Goal: Information Seeking & Learning: Learn about a topic

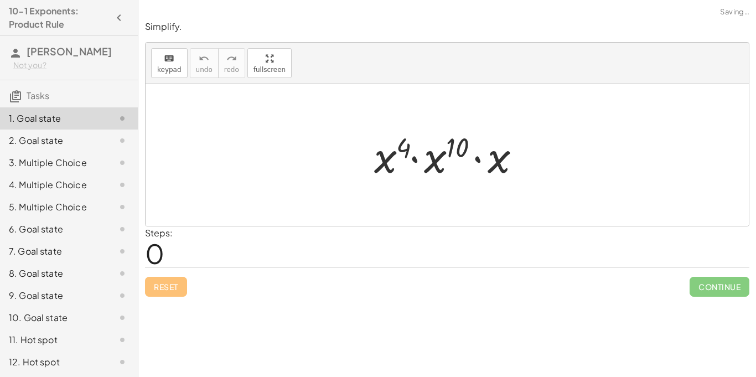
click at [258, 252] on div "Steps: 0" at bounding box center [447, 246] width 604 height 41
click at [415, 159] on div at bounding box center [452, 155] width 166 height 57
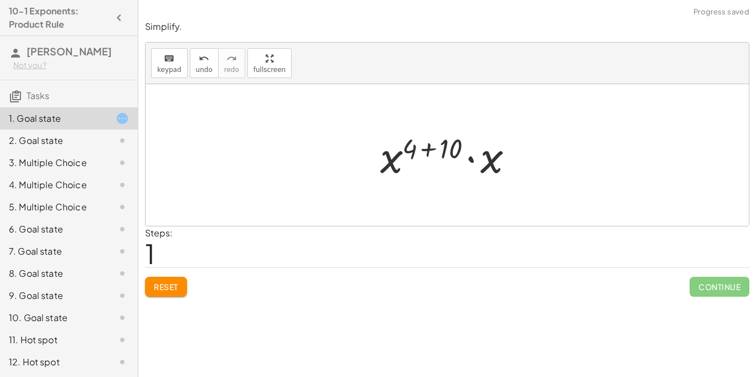
click at [470, 158] on div at bounding box center [451, 155] width 153 height 57
click at [54, 174] on div "2. Goal state" at bounding box center [69, 185] width 138 height 22
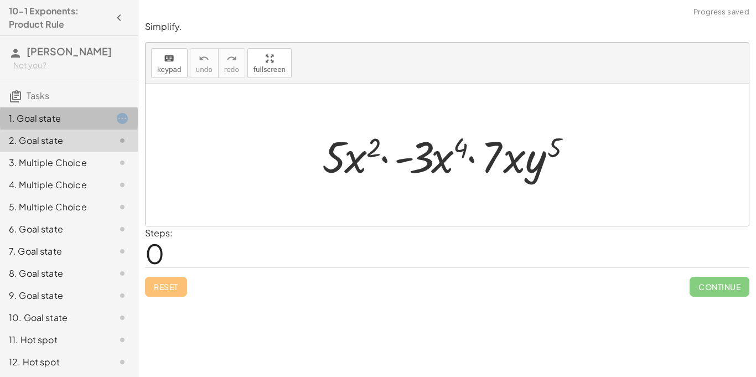
click at [68, 152] on div "1. Goal state" at bounding box center [69, 163] width 138 height 22
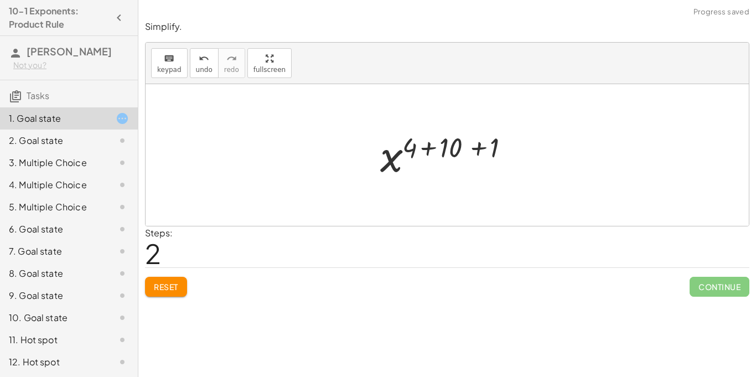
click at [431, 151] on div at bounding box center [451, 155] width 153 height 55
click at [455, 149] on div at bounding box center [452, 155] width 116 height 55
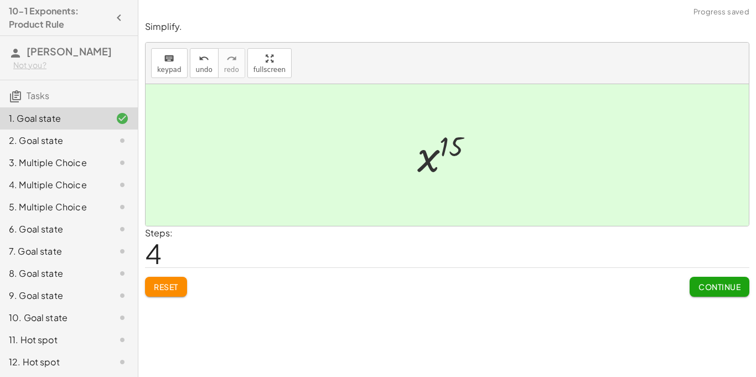
click at [719, 283] on span "Continue" at bounding box center [719, 287] width 42 height 10
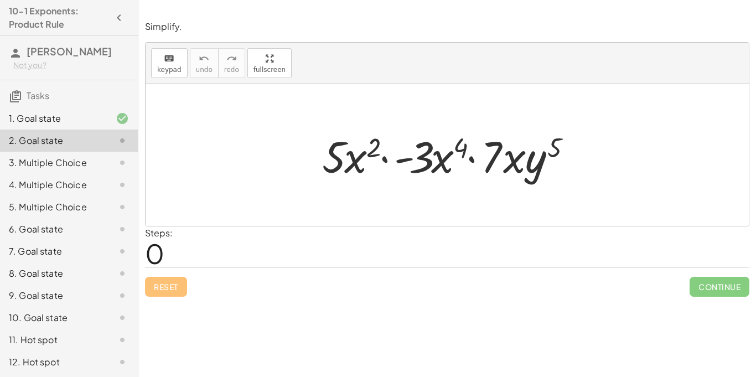
click at [386, 161] on div at bounding box center [451, 155] width 269 height 57
click at [495, 154] on div at bounding box center [451, 155] width 269 height 57
click at [370, 146] on div at bounding box center [451, 155] width 269 height 57
click at [374, 146] on div at bounding box center [451, 155] width 269 height 57
click at [360, 153] on div at bounding box center [451, 155] width 269 height 57
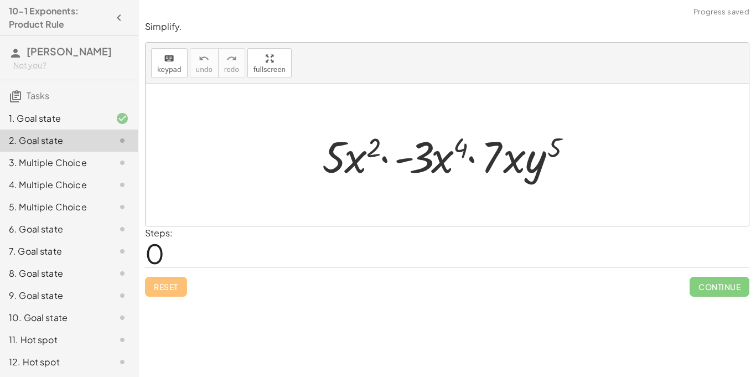
click at [346, 158] on div at bounding box center [451, 155] width 269 height 57
click at [332, 158] on div at bounding box center [451, 155] width 269 height 57
drag, startPoint x: 411, startPoint y: 165, endPoint x: 320, endPoint y: 163, distance: 90.8
click at [320, 163] on div at bounding box center [451, 155] width 269 height 57
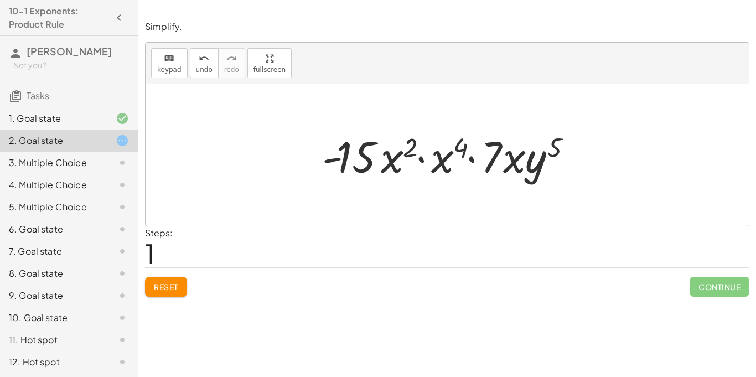
click at [423, 159] on div at bounding box center [451, 155] width 269 height 57
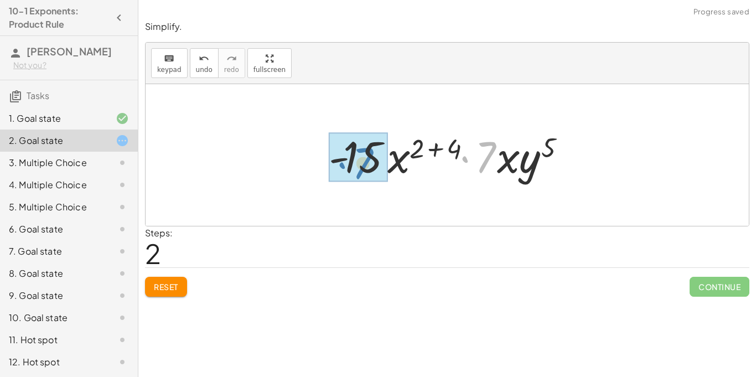
drag, startPoint x: 483, startPoint y: 165, endPoint x: 360, endPoint y: 171, distance: 123.0
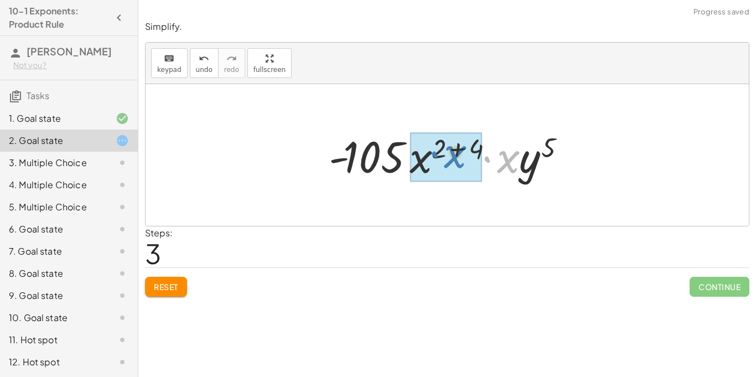
drag, startPoint x: 512, startPoint y: 159, endPoint x: 457, endPoint y: 154, distance: 55.5
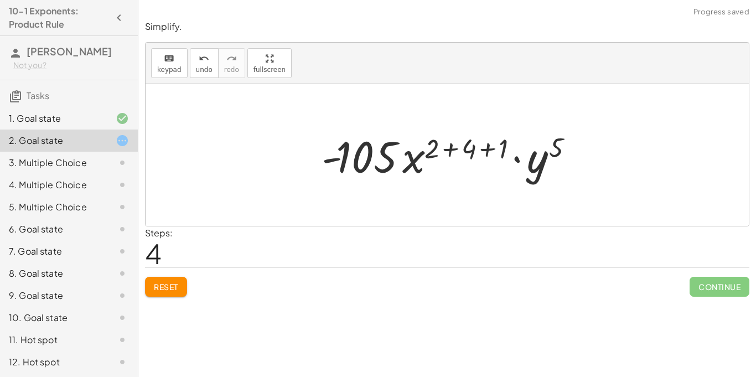
click at [449, 149] on div at bounding box center [451, 155] width 271 height 57
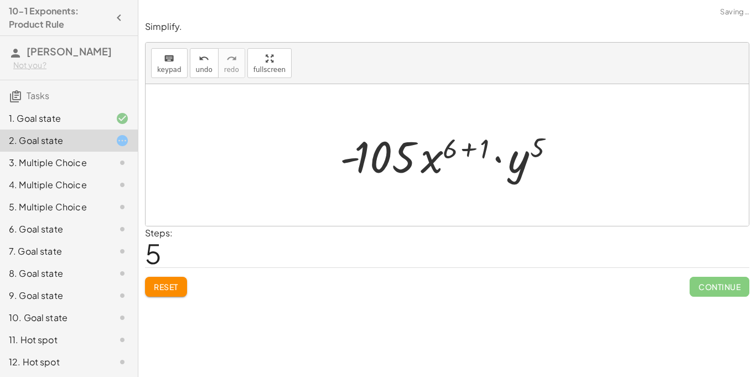
click at [469, 154] on div at bounding box center [451, 155] width 234 height 57
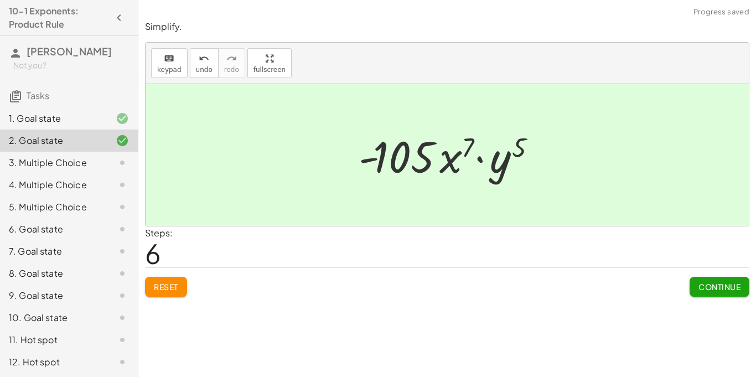
click at [727, 287] on span "Continue" at bounding box center [719, 287] width 42 height 10
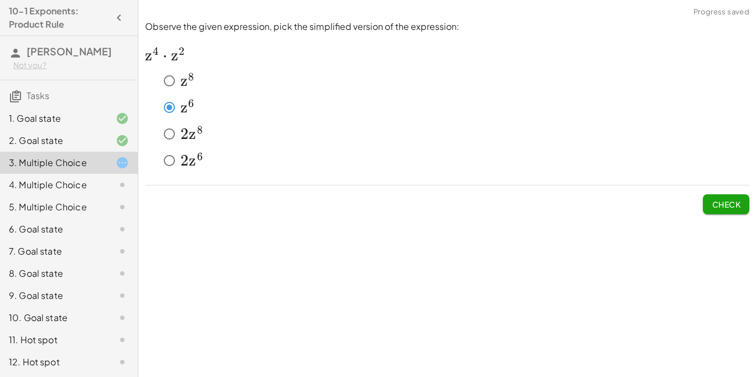
click at [735, 205] on span "Check" at bounding box center [726, 204] width 29 height 10
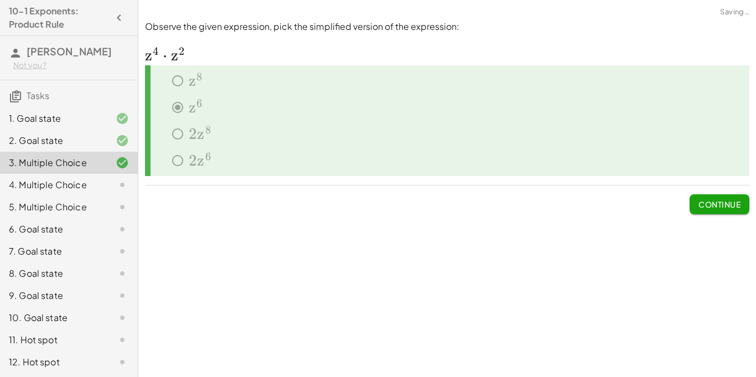
click at [735, 205] on span "Continue" at bounding box center [719, 204] width 42 height 10
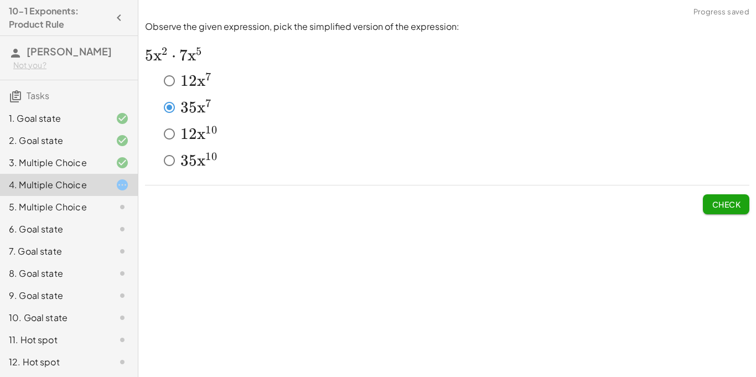
click at [719, 214] on button "Check" at bounding box center [726, 204] width 46 height 20
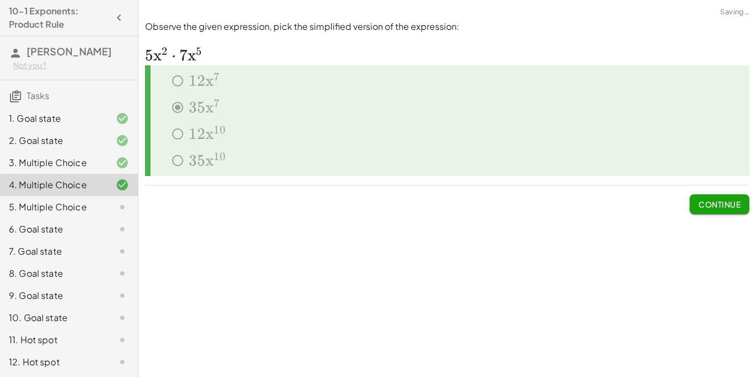
click at [712, 210] on button "Continue" at bounding box center [720, 204] width 60 height 20
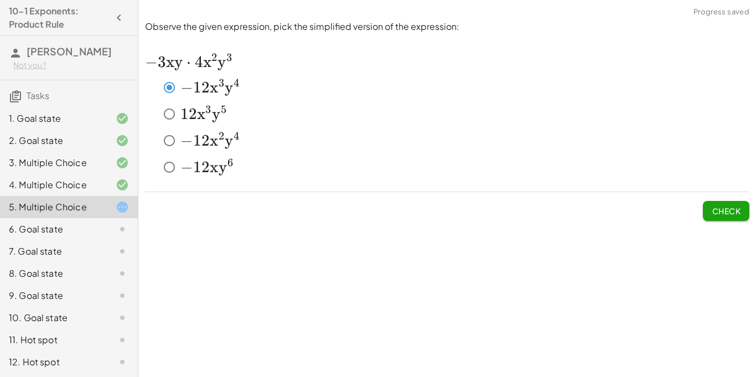
click at [720, 215] on button "Check" at bounding box center [726, 211] width 46 height 20
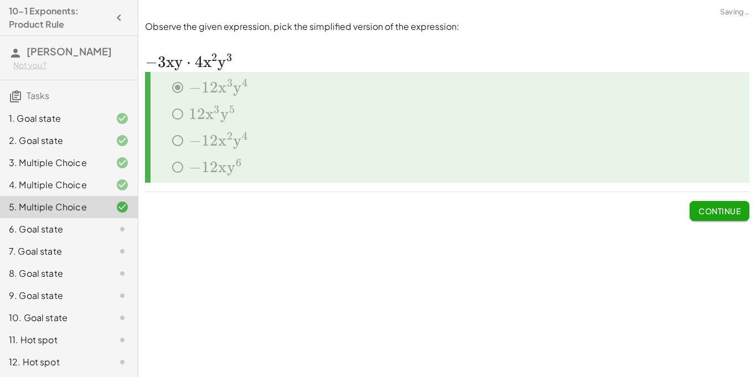
click at [720, 215] on button "Continue" at bounding box center [720, 211] width 60 height 20
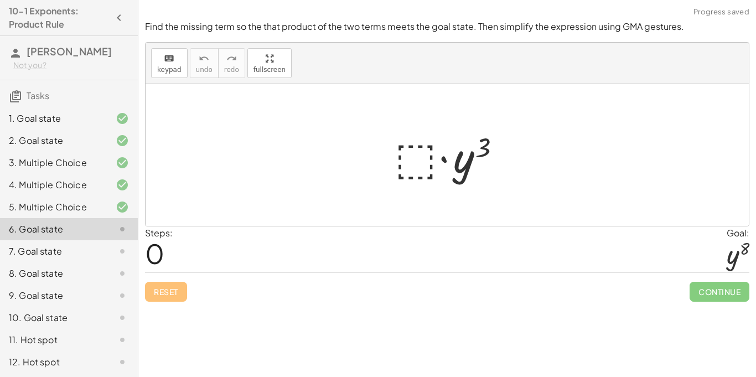
click at [412, 159] on div at bounding box center [451, 155] width 125 height 57
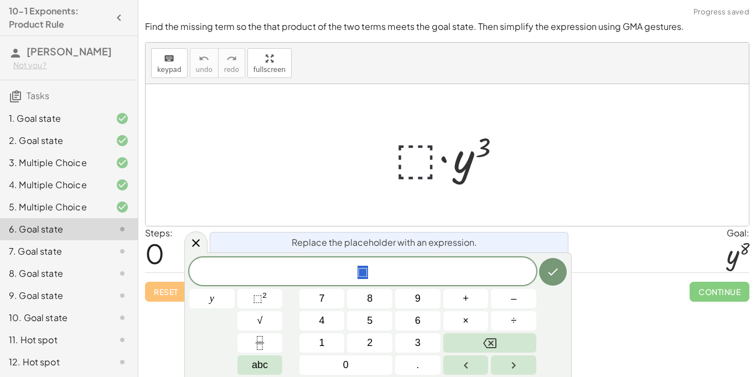
scroll to position [1, 0]
click at [587, 263] on div "Steps: 0 Goal: y 8" at bounding box center [447, 249] width 604 height 46
click at [322, 95] on div at bounding box center [447, 155] width 603 height 142
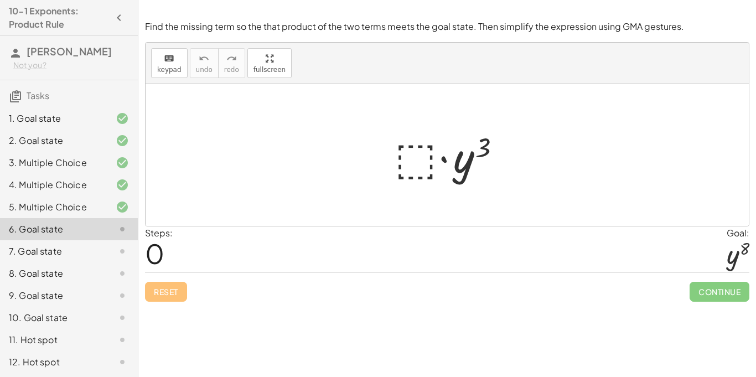
click at [411, 165] on div at bounding box center [451, 155] width 125 height 57
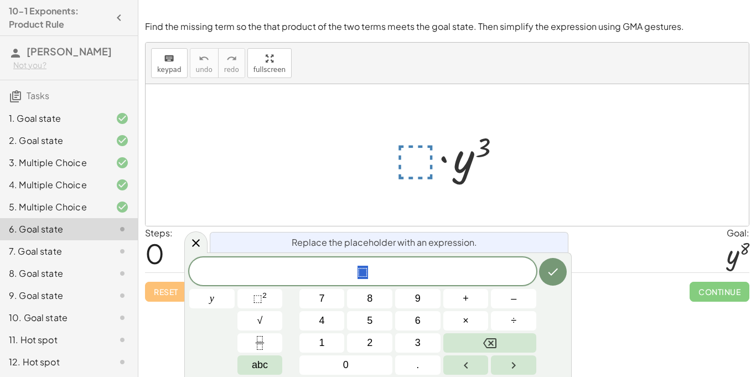
scroll to position [2, 0]
click at [268, 302] on button "⬚ 2" at bounding box center [259, 298] width 45 height 19
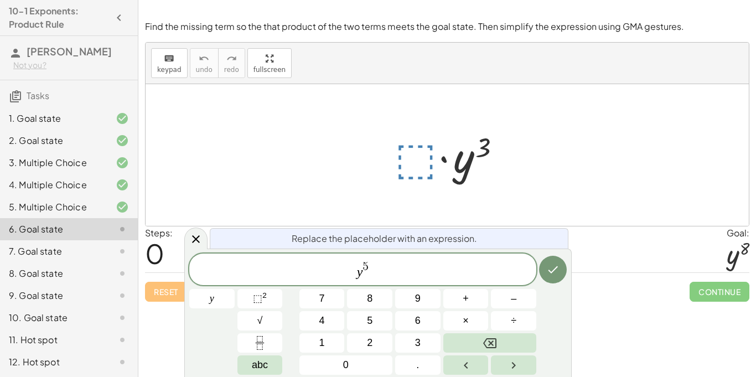
click at [537, 266] on div "y 5 y 7 8 9 + – 4 5 6 × ÷ ⬚ 2 √ abc 1 2 3 0 ." at bounding box center [377, 313] width 377 height 121
click at [555, 268] on icon "Done" at bounding box center [552, 269] width 13 height 13
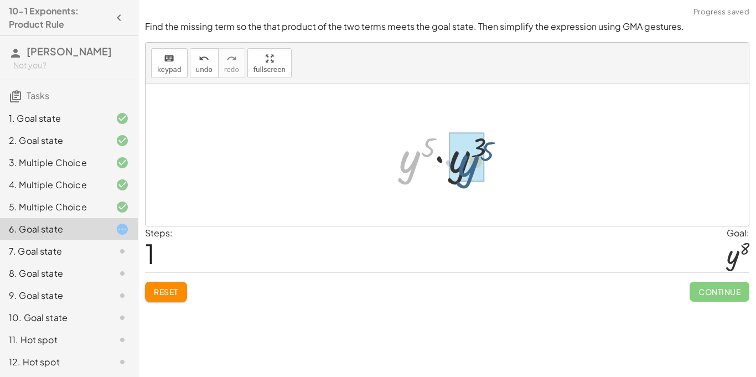
drag, startPoint x: 402, startPoint y: 163, endPoint x: 462, endPoint y: 167, distance: 59.9
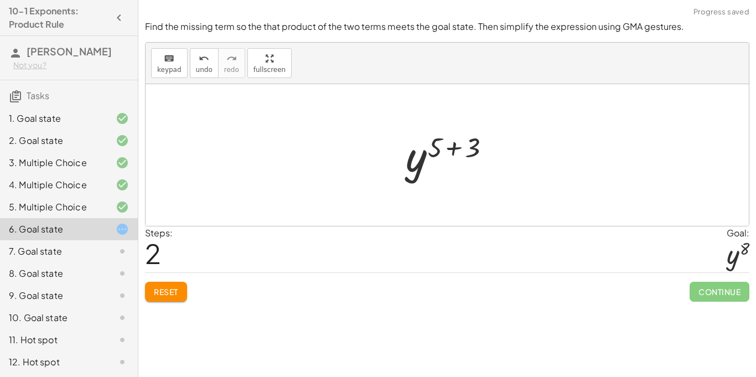
click at [454, 152] on div at bounding box center [451, 155] width 103 height 55
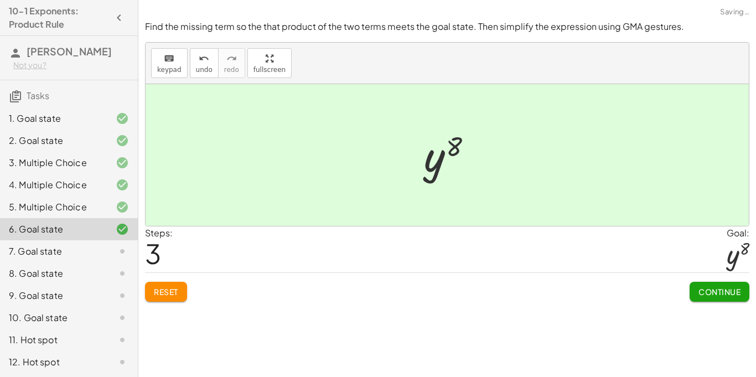
click at [736, 295] on span "Continue" at bounding box center [719, 292] width 42 height 10
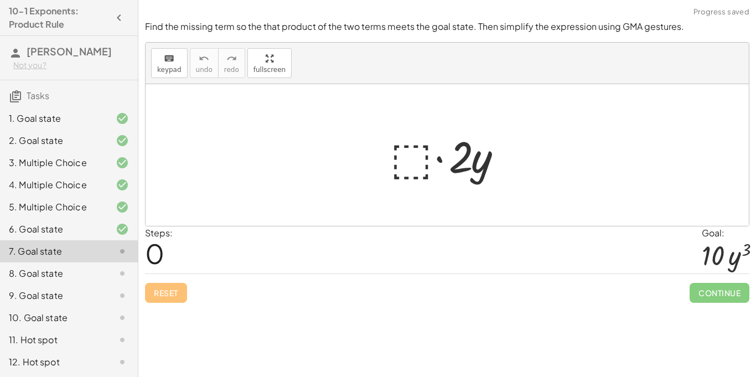
click at [402, 165] on div at bounding box center [451, 155] width 133 height 57
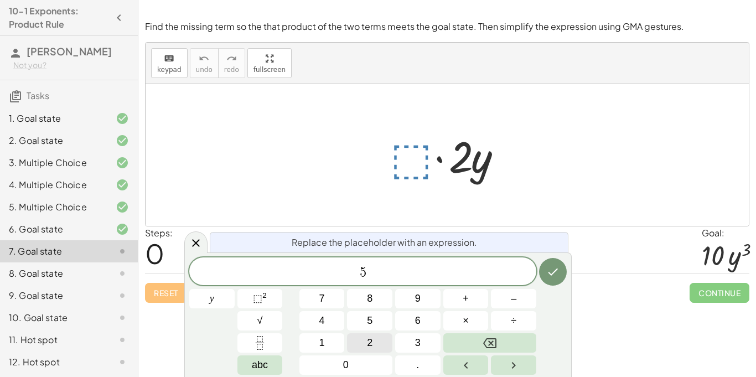
scroll to position [3, 0]
click at [276, 304] on button "⬚ 2" at bounding box center [259, 298] width 45 height 19
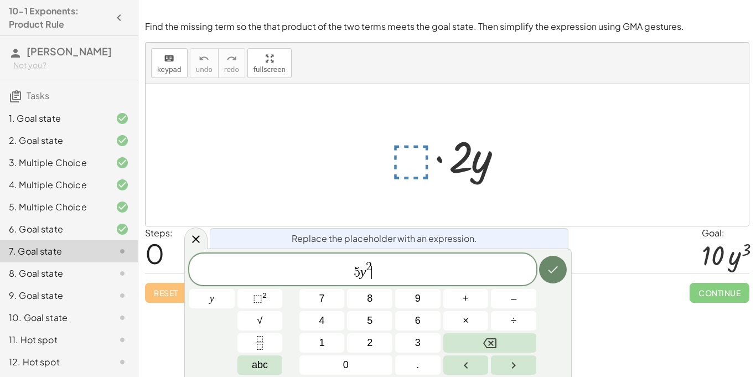
click at [562, 275] on button "Done" at bounding box center [553, 270] width 28 height 28
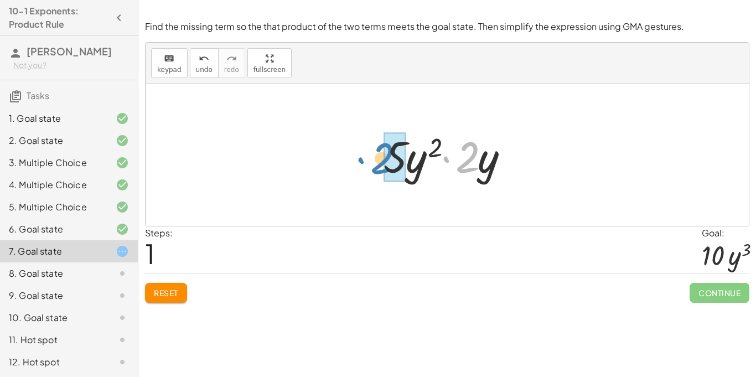
drag, startPoint x: 462, startPoint y: 161, endPoint x: 385, endPoint y: 163, distance: 77.0
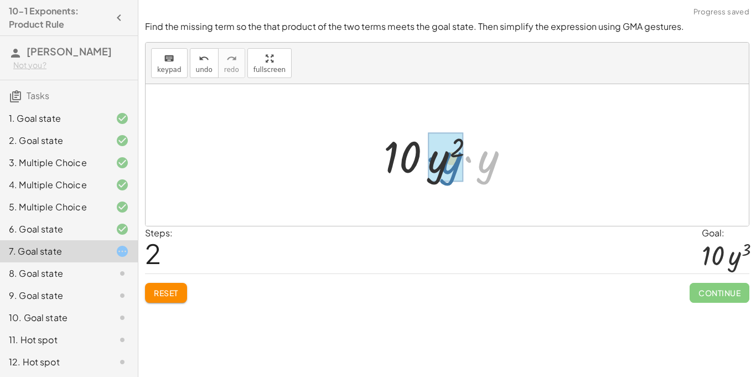
drag, startPoint x: 486, startPoint y: 163, endPoint x: 449, endPoint y: 164, distance: 36.5
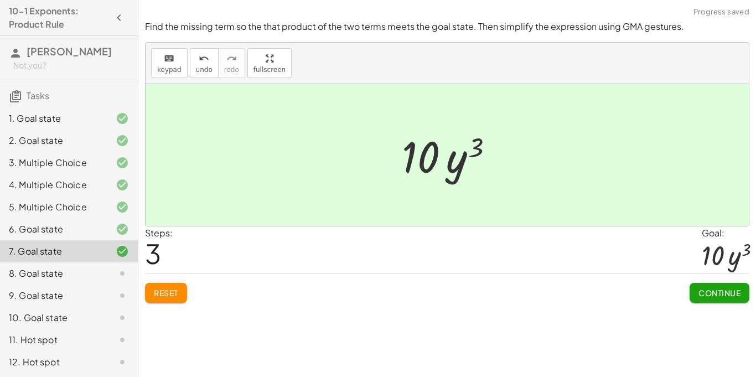
click at [715, 293] on span "Continue" at bounding box center [719, 293] width 42 height 10
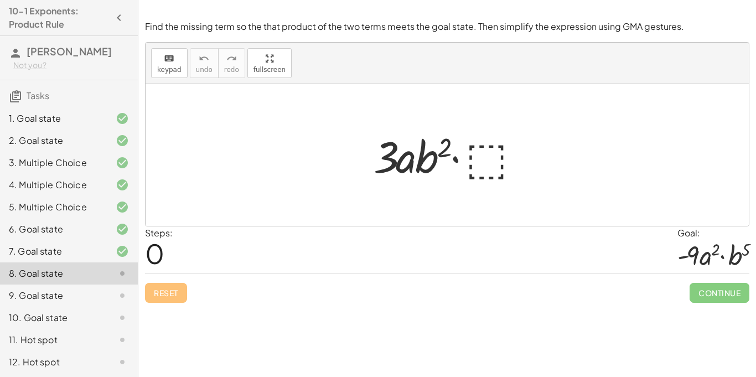
click at [484, 159] on div at bounding box center [451, 155] width 167 height 57
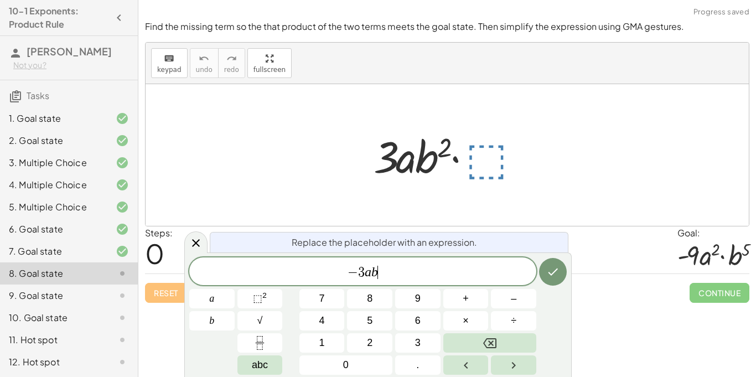
scroll to position [7, 0]
click at [563, 272] on button "Done" at bounding box center [553, 272] width 28 height 28
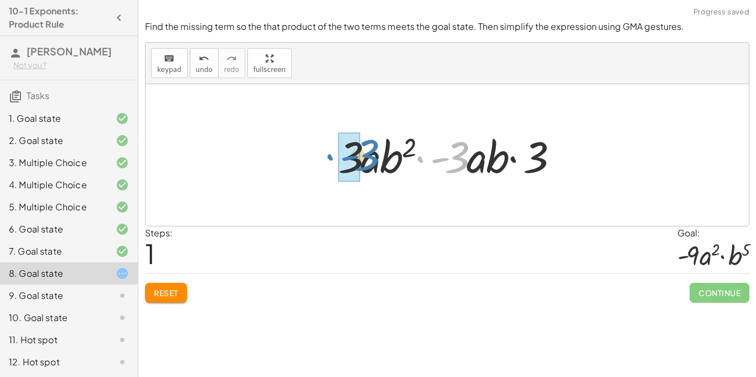
drag, startPoint x: 459, startPoint y: 174, endPoint x: 361, endPoint y: 173, distance: 97.4
click at [361, 173] on div at bounding box center [451, 155] width 237 height 57
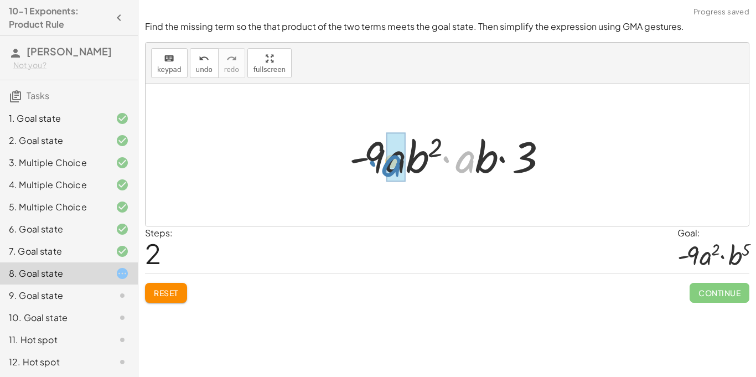
drag, startPoint x: 467, startPoint y: 165, endPoint x: 394, endPoint y: 169, distance: 73.2
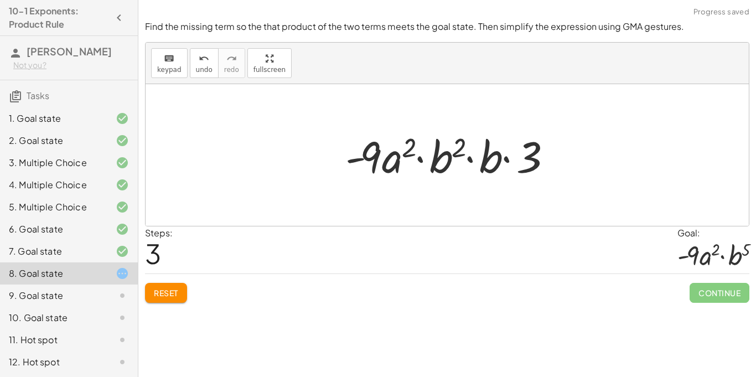
click at [507, 159] on div at bounding box center [452, 155] width 224 height 57
click at [168, 290] on span "Reset" at bounding box center [166, 293] width 24 height 10
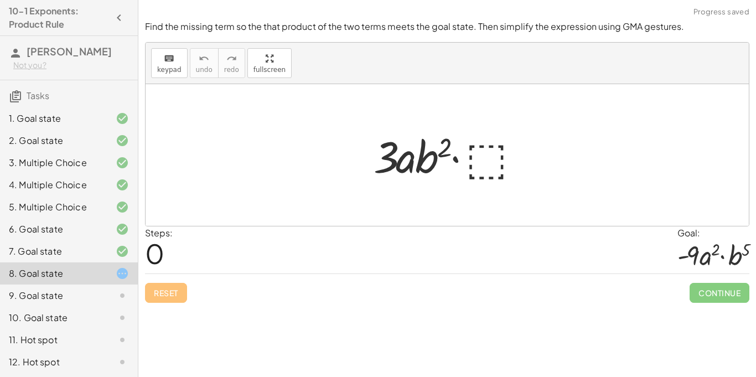
click at [489, 157] on div at bounding box center [451, 155] width 167 height 57
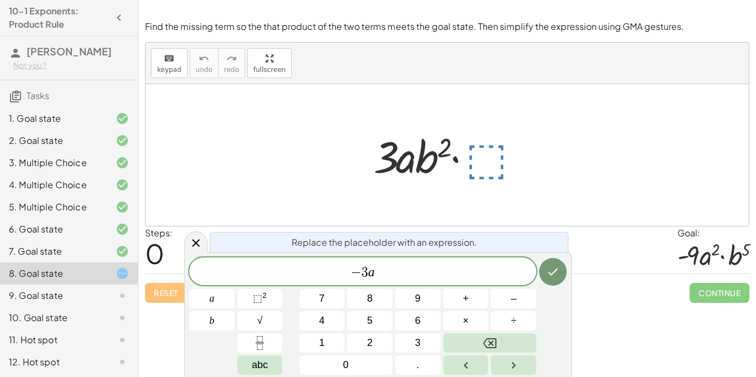
scroll to position [9, 0]
click at [266, 298] on sup "2" at bounding box center [264, 295] width 4 height 8
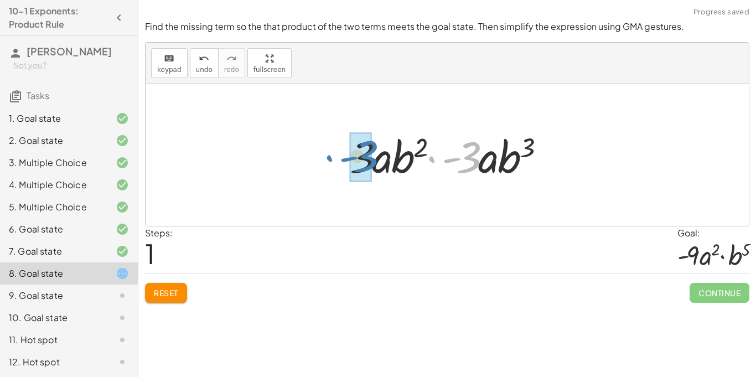
drag, startPoint x: 468, startPoint y: 167, endPoint x: 365, endPoint y: 166, distance: 102.9
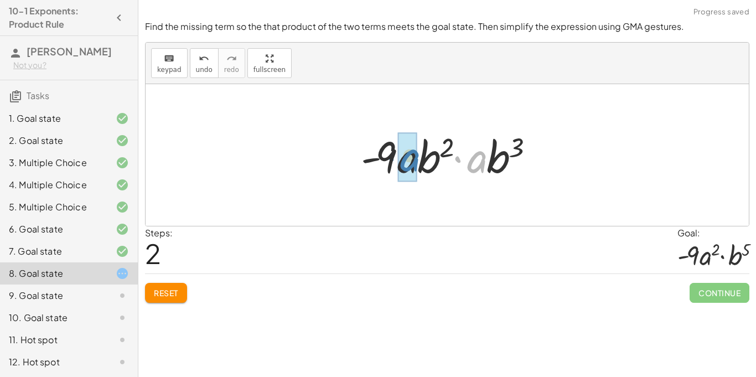
drag, startPoint x: 474, startPoint y: 165, endPoint x: 406, endPoint y: 164, distance: 67.5
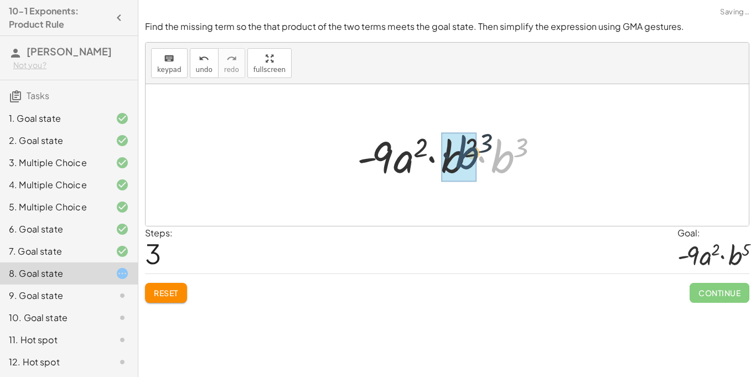
drag, startPoint x: 502, startPoint y: 170, endPoint x: 462, endPoint y: 165, distance: 40.1
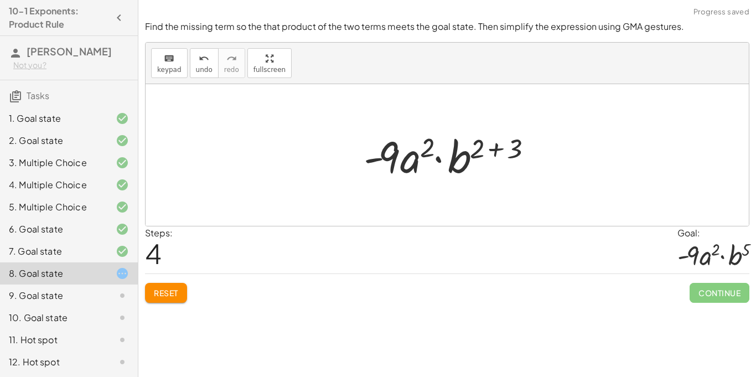
click at [499, 151] on div at bounding box center [451, 155] width 187 height 57
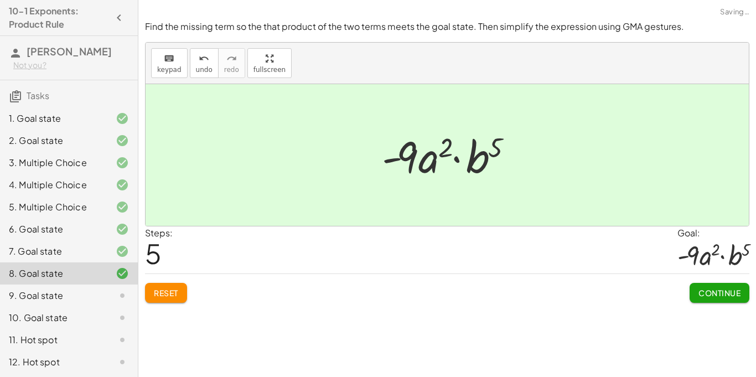
click at [733, 290] on span "Continue" at bounding box center [719, 293] width 42 height 10
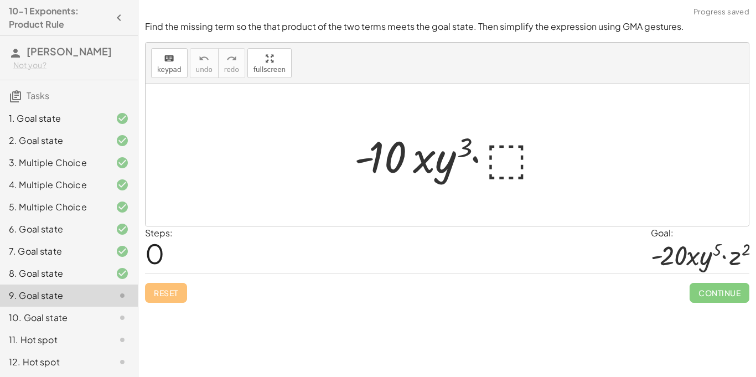
click at [520, 153] on div at bounding box center [452, 155] width 206 height 57
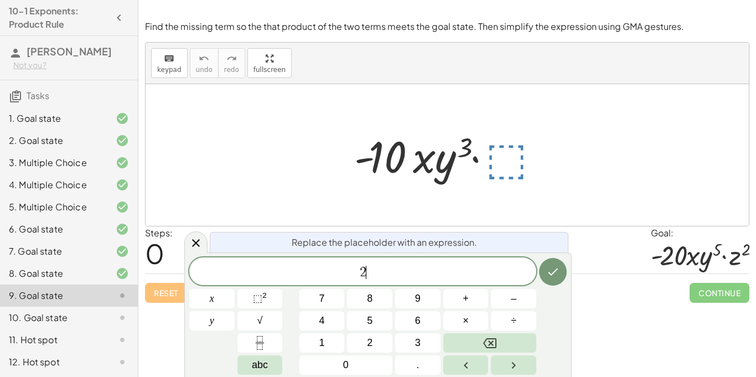
scroll to position [11, 0]
click at [268, 297] on button "⬚ 2" at bounding box center [259, 298] width 45 height 19
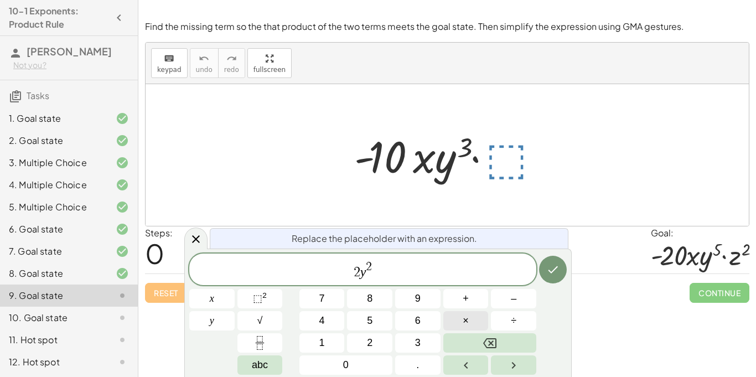
click at [462, 323] on button "×" at bounding box center [465, 320] width 45 height 19
click at [269, 294] on button "⬚ 2" at bounding box center [259, 298] width 45 height 19
click at [556, 267] on icon "Done" at bounding box center [552, 269] width 13 height 13
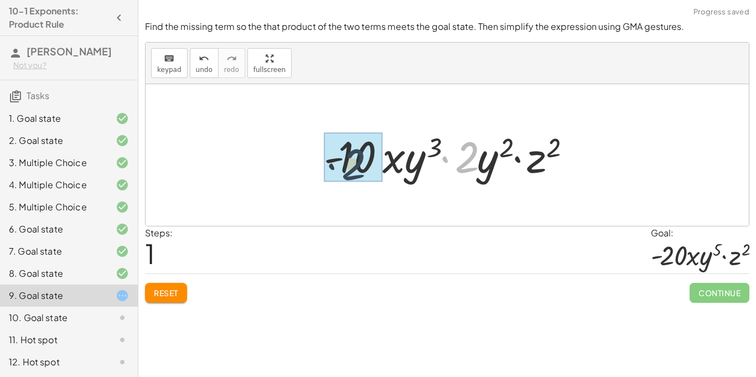
drag, startPoint x: 468, startPoint y: 153, endPoint x: 341, endPoint y: 159, distance: 126.9
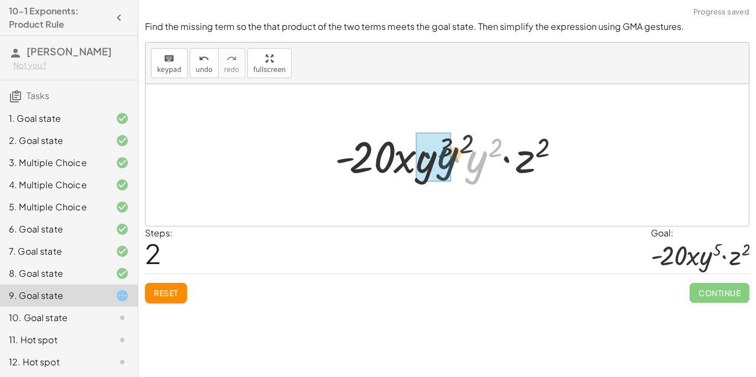
drag, startPoint x: 478, startPoint y: 166, endPoint x: 448, endPoint y: 162, distance: 30.1
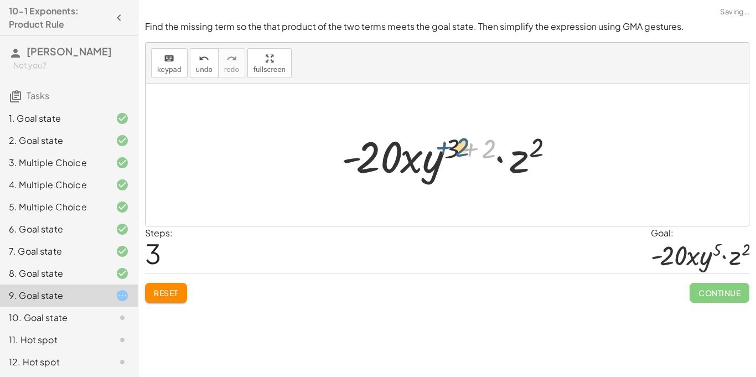
drag, startPoint x: 493, startPoint y: 151, endPoint x: 465, endPoint y: 149, distance: 27.7
click at [465, 149] on div at bounding box center [451, 155] width 231 height 57
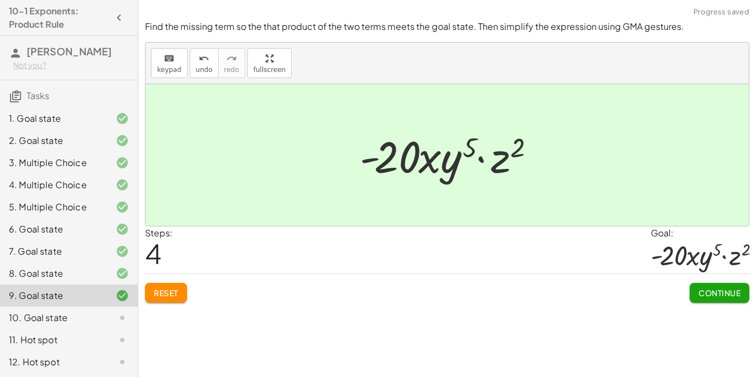
click at [708, 287] on button "Continue" at bounding box center [720, 293] width 60 height 20
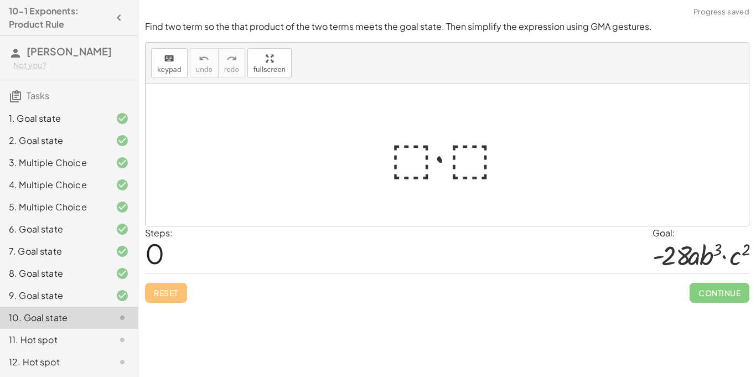
click at [412, 162] on div at bounding box center [451, 155] width 133 height 57
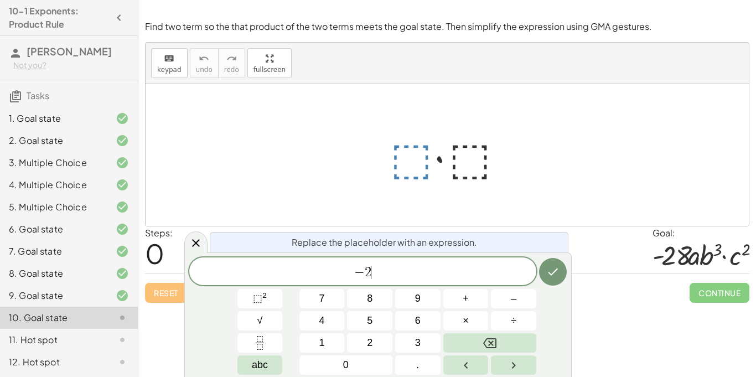
scroll to position [13, 0]
click at [260, 294] on span "⬚" at bounding box center [257, 298] width 9 height 11
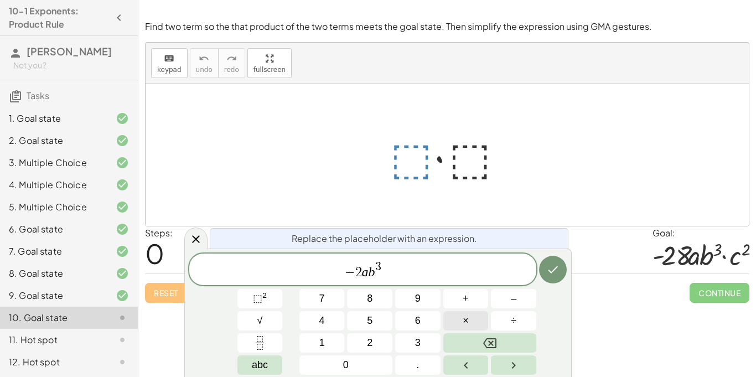
click at [459, 322] on button "×" at bounding box center [465, 320] width 45 height 19
click at [271, 298] on button "⬚ 2" at bounding box center [259, 298] width 45 height 19
click at [552, 270] on icon "Done" at bounding box center [552, 269] width 13 height 13
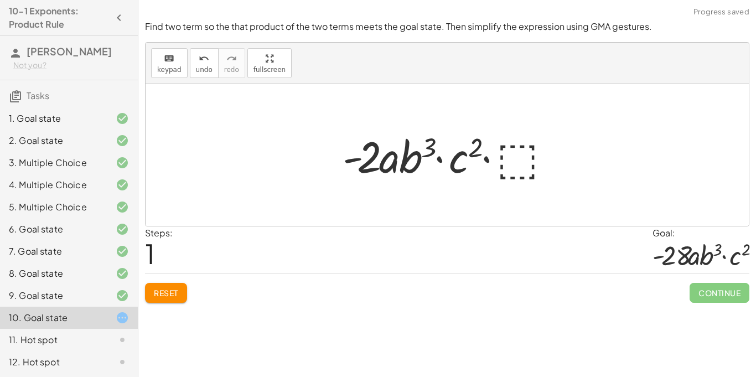
click at [519, 162] on div at bounding box center [451, 155] width 229 height 57
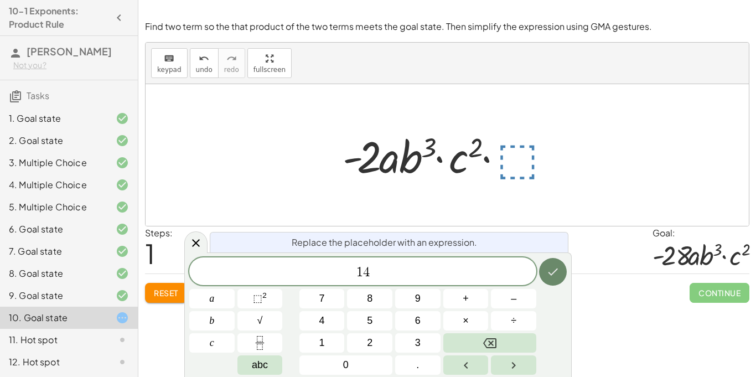
click at [548, 267] on icon "Done" at bounding box center [552, 271] width 13 height 13
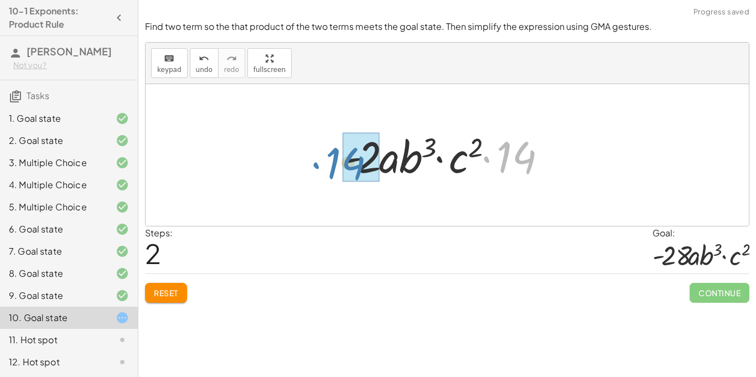
drag, startPoint x: 524, startPoint y: 148, endPoint x: 363, endPoint y: 155, distance: 160.6
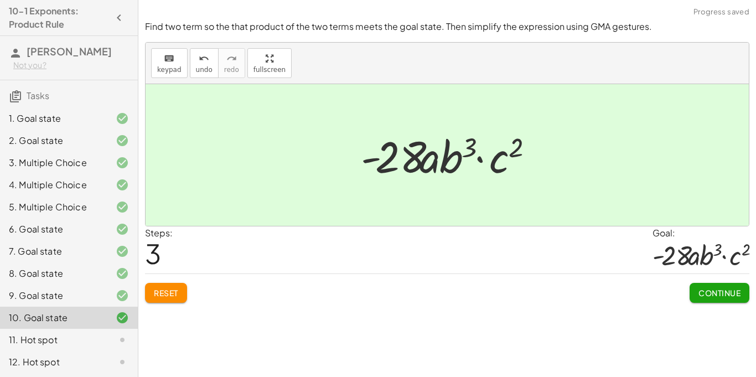
click at [727, 288] on span "Continue" at bounding box center [719, 293] width 42 height 10
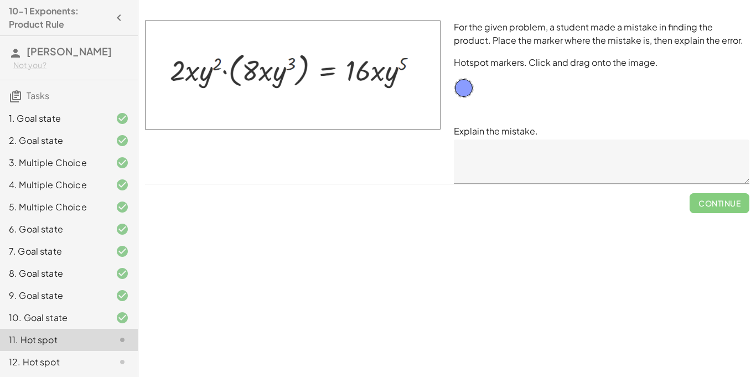
scroll to position [1, 0]
drag, startPoint x: 462, startPoint y: 85, endPoint x: 380, endPoint y: 71, distance: 83.7
drag, startPoint x: 380, startPoint y: 71, endPoint x: 462, endPoint y: 85, distance: 83.2
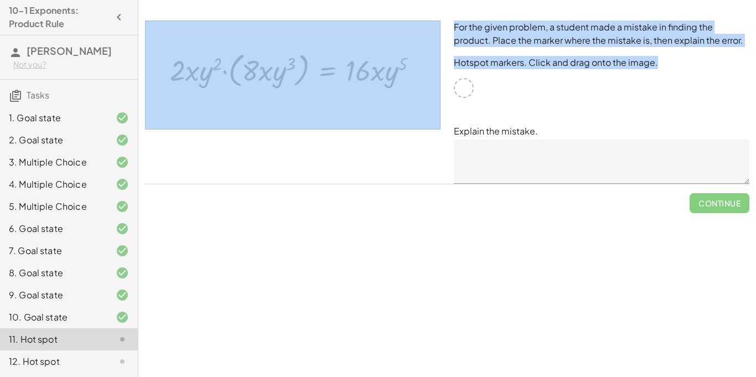
drag, startPoint x: 466, startPoint y: 90, endPoint x: 433, endPoint y: 88, distance: 32.7
click at [433, 88] on div "For the given problem, a student made a mistake in finding the product. Place t…" at bounding box center [447, 102] width 618 height 177
click at [410, 74] on img at bounding box center [293, 74] width 296 height 109
click at [369, 62] on img at bounding box center [293, 74] width 296 height 109
click at [545, 92] on div "For the given problem, a student made a mistake in finding the product. Place t…" at bounding box center [601, 102] width 309 height 177
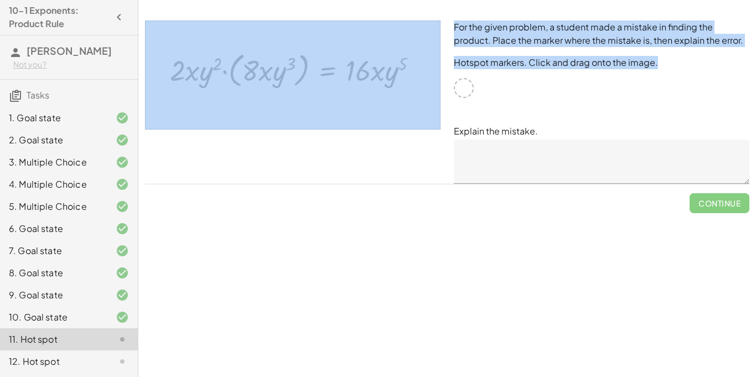
drag, startPoint x: 463, startPoint y: 89, endPoint x: 266, endPoint y: 55, distance: 200.0
click at [266, 55] on div "For the given problem, a student made a mistake in finding the product. Place t…" at bounding box center [447, 102] width 618 height 177
click at [322, 77] on img at bounding box center [293, 74] width 296 height 109
click at [335, 76] on img at bounding box center [293, 74] width 296 height 109
click at [465, 97] on div at bounding box center [464, 88] width 20 height 20
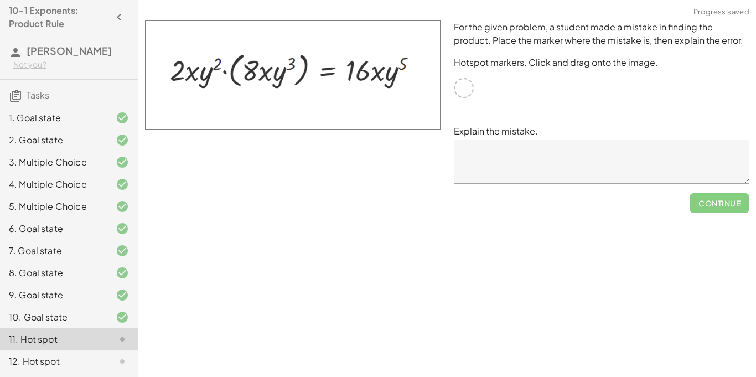
click at [488, 92] on div "For the given problem, a student made a mistake in finding the product. Place t…" at bounding box center [601, 102] width 309 height 177
click at [458, 148] on textarea at bounding box center [602, 161] width 296 height 44
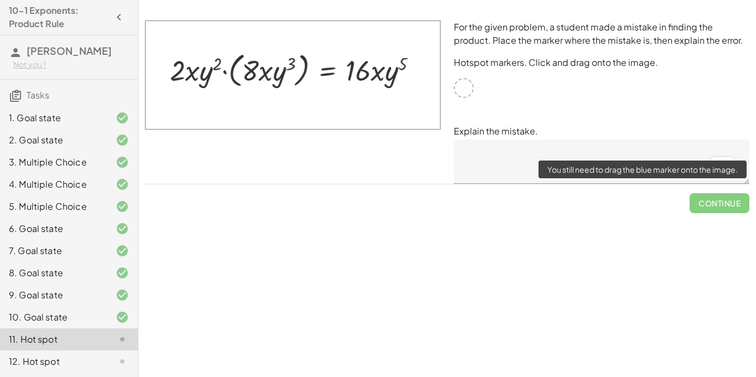
click at [709, 206] on span "Continue" at bounding box center [720, 198] width 60 height 29
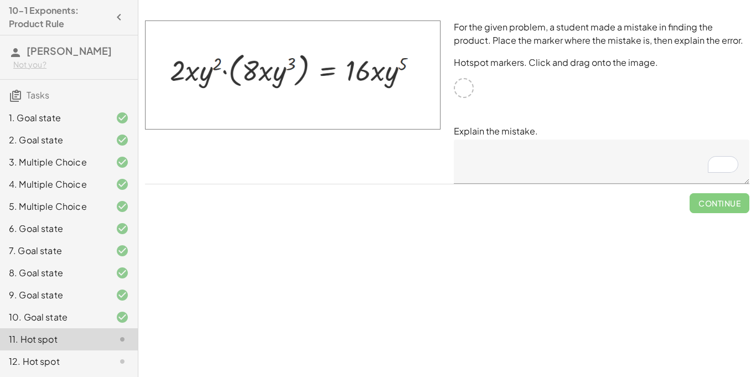
click at [345, 59] on img at bounding box center [293, 74] width 296 height 109
click at [345, 58] on img at bounding box center [293, 74] width 296 height 109
click at [465, 93] on div at bounding box center [464, 88] width 20 height 20
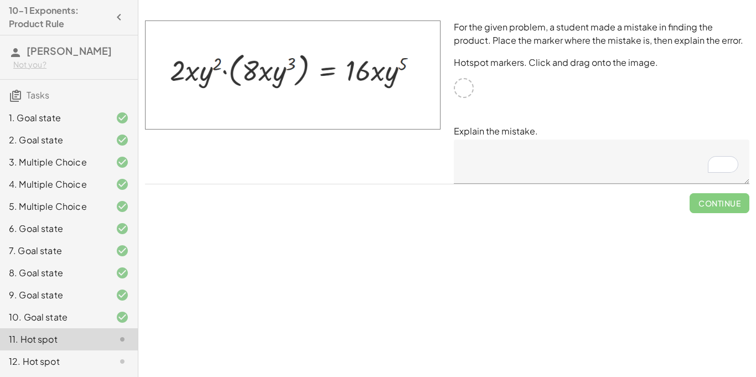
click at [463, 93] on div at bounding box center [464, 88] width 20 height 20
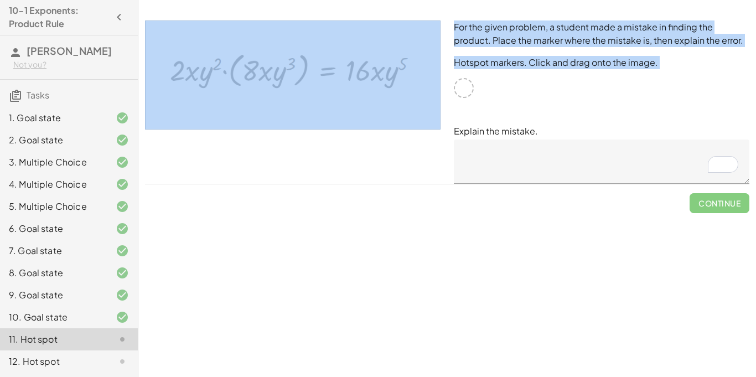
drag, startPoint x: 463, startPoint y: 93, endPoint x: 340, endPoint y: 66, distance: 125.3
click at [340, 66] on div "For the given problem, a student made a mistake in finding the product. Place t…" at bounding box center [447, 102] width 618 height 177
click at [340, 66] on img at bounding box center [293, 74] width 296 height 109
click at [175, 141] on div at bounding box center [292, 102] width 309 height 177
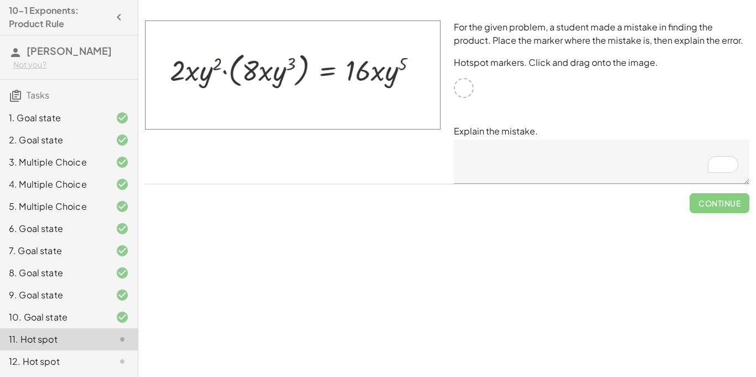
click at [488, 168] on textarea "To enrich screen reader interactions, please activate Accessibility in Grammarl…" at bounding box center [602, 161] width 296 height 44
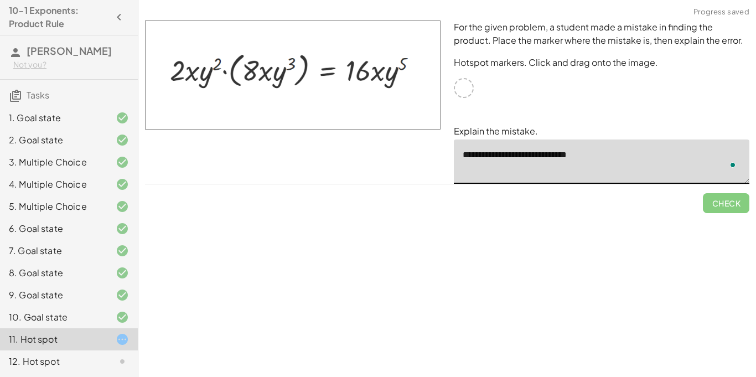
click at [605, 153] on textarea "**********" at bounding box center [602, 161] width 296 height 44
type textarea "**********"
click at [686, 257] on div "Simplify. keyboard keypad undo undo redo redo fullscreen · x 4 · x 10 · x · x (…" at bounding box center [447, 188] width 618 height 377
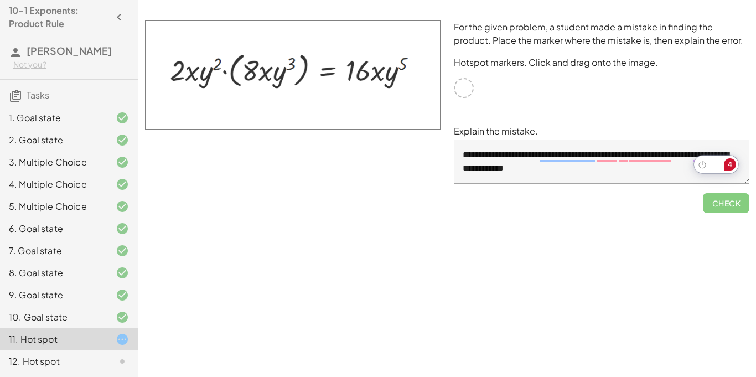
click at [469, 87] on div at bounding box center [464, 88] width 20 height 20
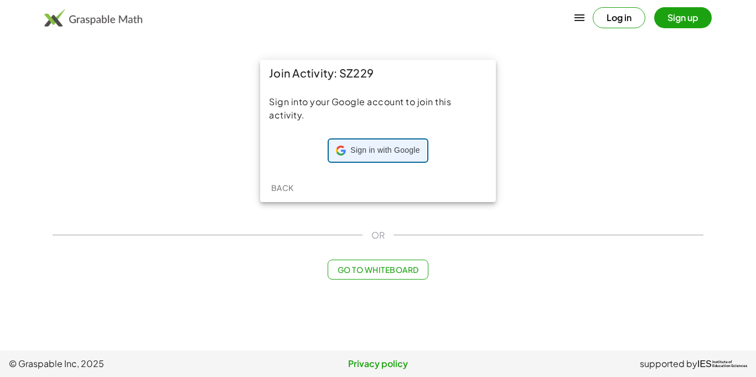
click at [354, 140] on div "Sign in with Google Sign in with Google. Opens in new tab" at bounding box center [378, 150] width 84 height 21
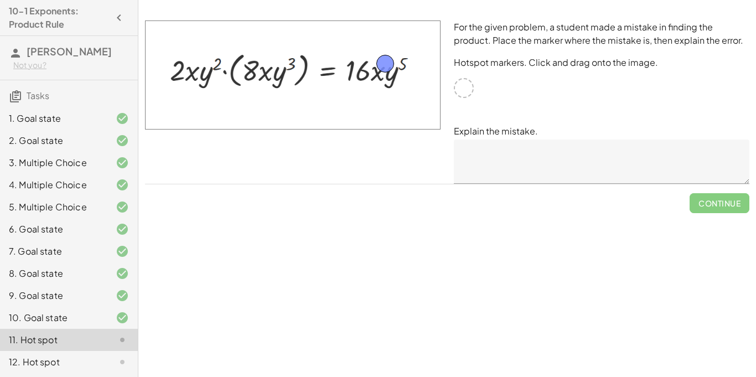
drag, startPoint x: 468, startPoint y: 94, endPoint x: 389, endPoint y: 69, distance: 82.8
click at [486, 148] on textarea at bounding box center [602, 161] width 296 height 44
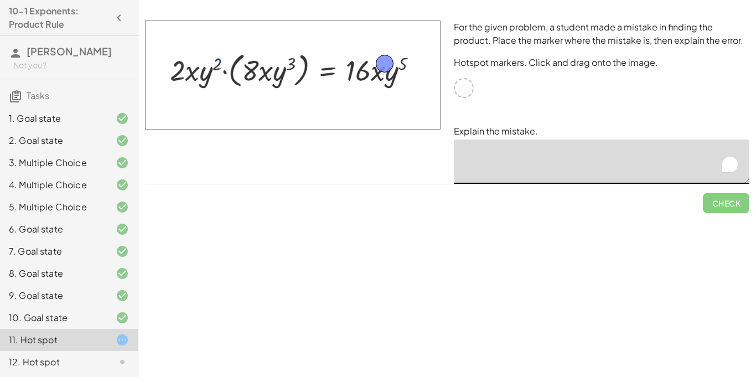
paste textarea "**********"
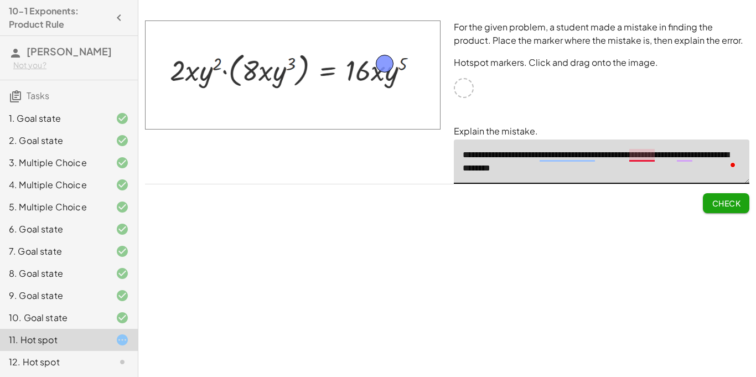
click at [645, 158] on textarea "**********" at bounding box center [602, 161] width 296 height 44
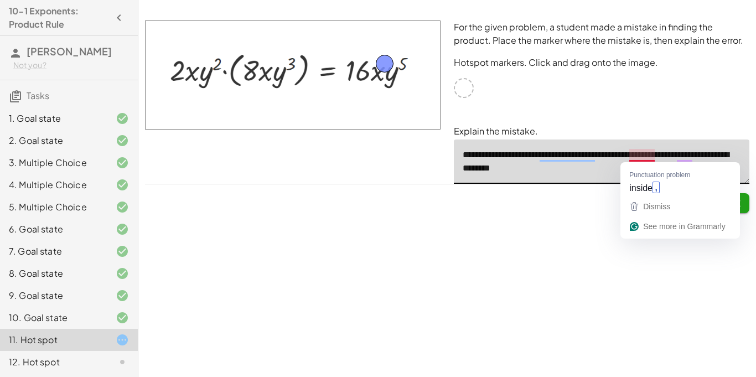
click at [645, 158] on textarea "**********" at bounding box center [602, 161] width 296 height 44
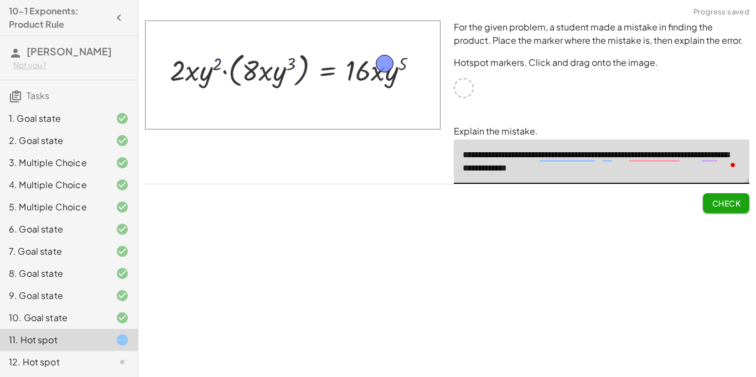
click at [667, 169] on textarea "**********" at bounding box center [602, 161] width 296 height 44
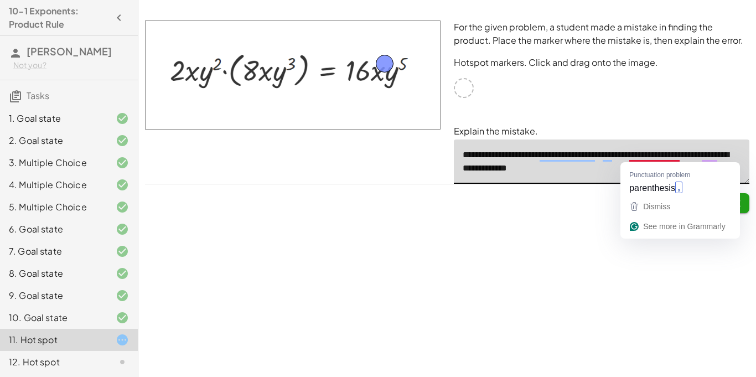
click at [651, 138] on div "**********" at bounding box center [602, 154] width 296 height 59
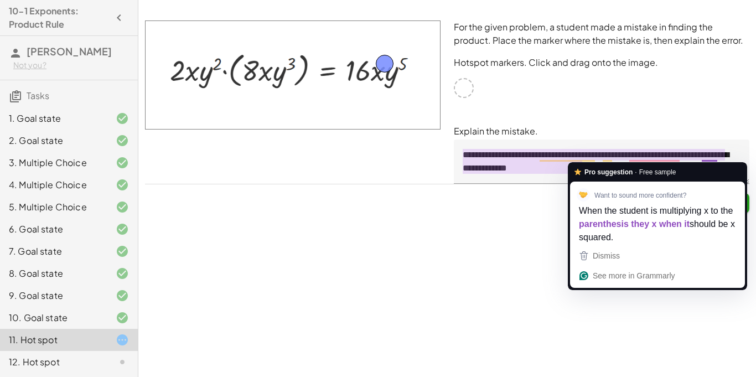
click at [711, 157] on textarea "**********" at bounding box center [602, 161] width 296 height 44
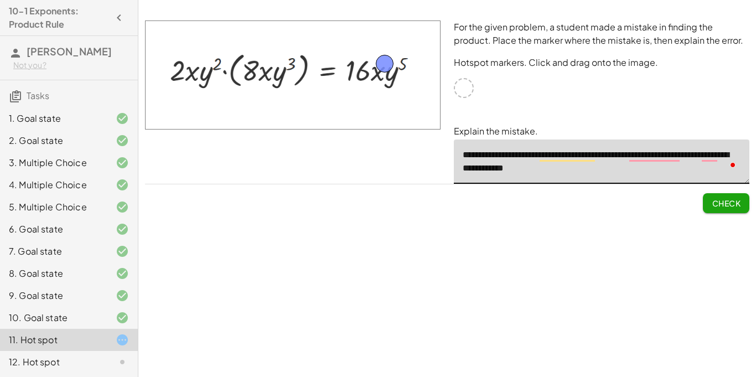
click at [605, 156] on textarea "**********" at bounding box center [602, 161] width 296 height 44
type textarea "**********"
click at [726, 203] on span "Check" at bounding box center [726, 203] width 29 height 10
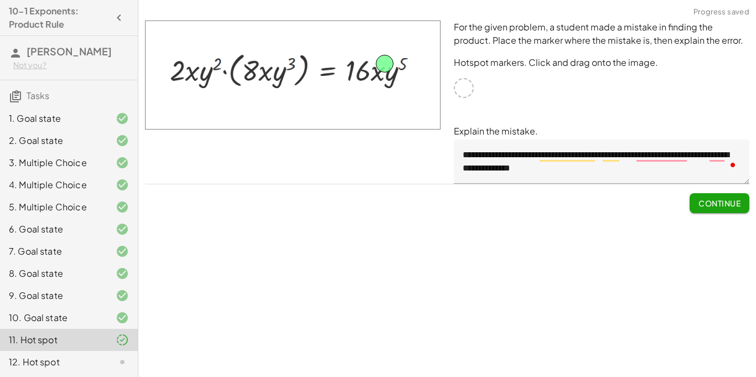
click at [726, 203] on span "Continue" at bounding box center [719, 203] width 42 height 10
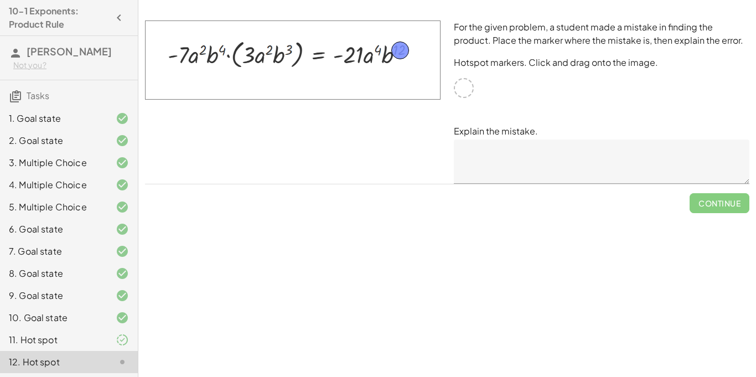
drag, startPoint x: 453, startPoint y: 88, endPoint x: 400, endPoint y: 54, distance: 63.4
click at [520, 156] on textarea at bounding box center [602, 161] width 296 height 44
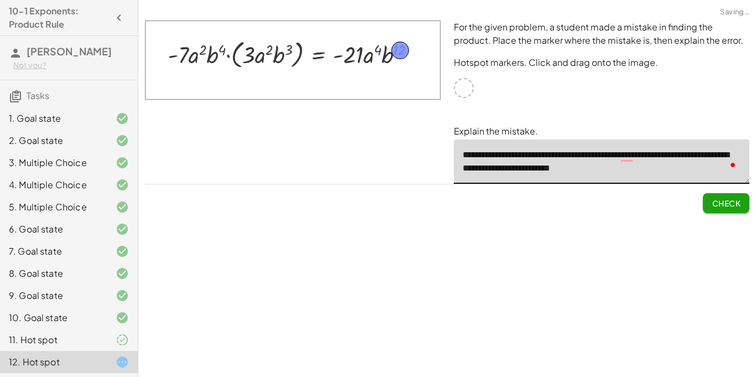
click at [680, 176] on textarea "**********" at bounding box center [602, 161] width 296 height 44
click at [660, 229] on div "Simplify. keyboard keypad undo undo redo redo fullscreen × Steps: 0 Reset Conti…" at bounding box center [447, 188] width 618 height 377
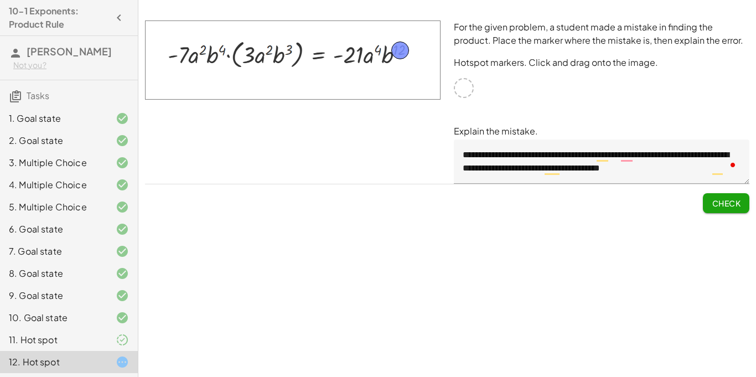
click at [560, 157] on textarea "**********" at bounding box center [602, 161] width 296 height 44
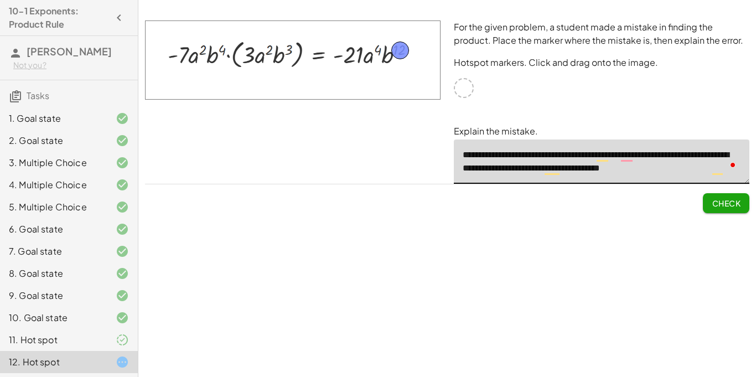
click at [560, 157] on textarea "**********" at bounding box center [602, 161] width 296 height 44
type textarea "**********"
click at [717, 203] on span "Check" at bounding box center [726, 203] width 29 height 10
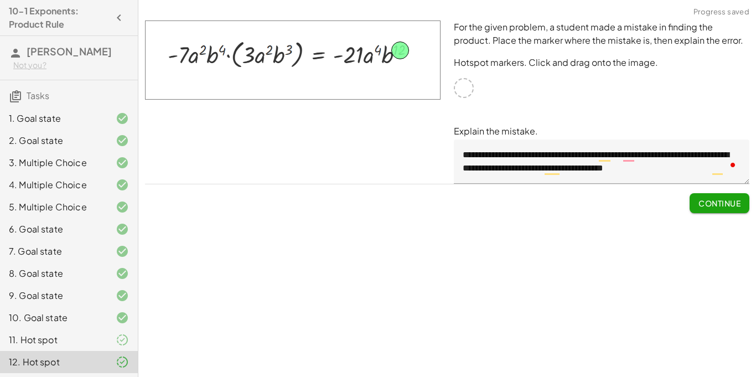
click at [709, 210] on button "Continue" at bounding box center [720, 203] width 60 height 20
